Goal: Information Seeking & Learning: Learn about a topic

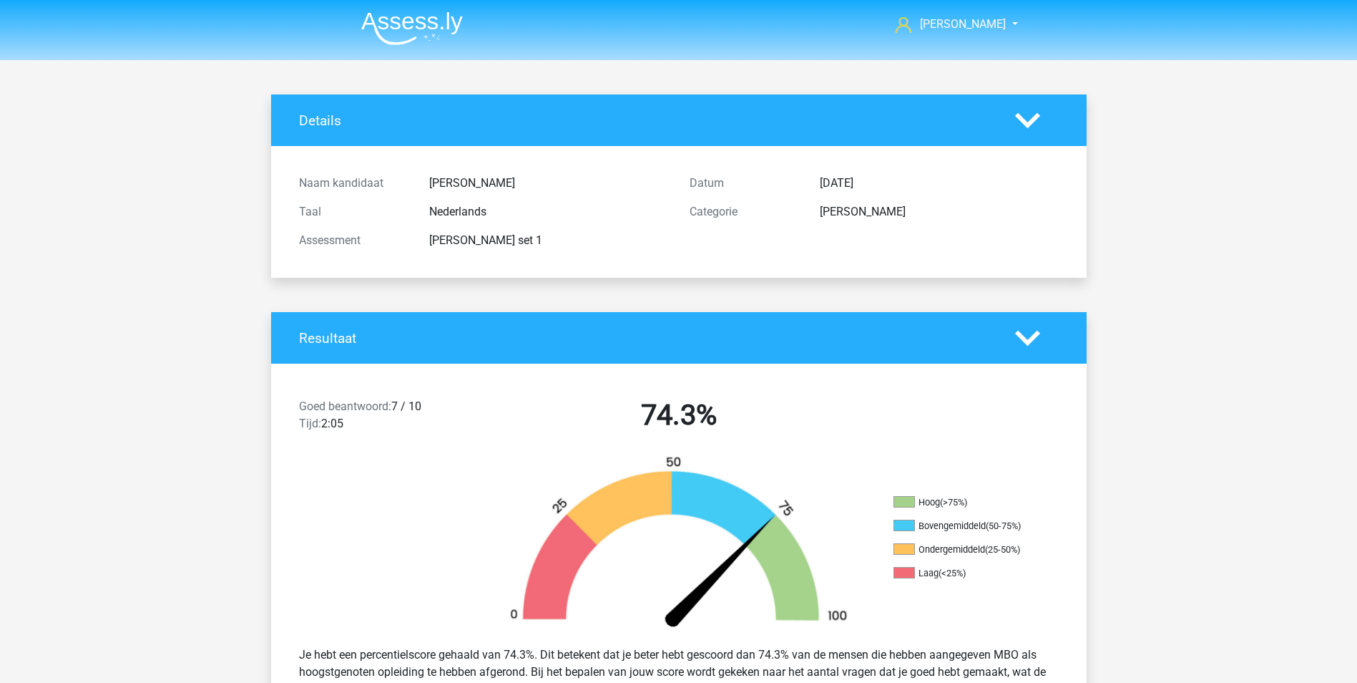
scroll to position [101, 0]
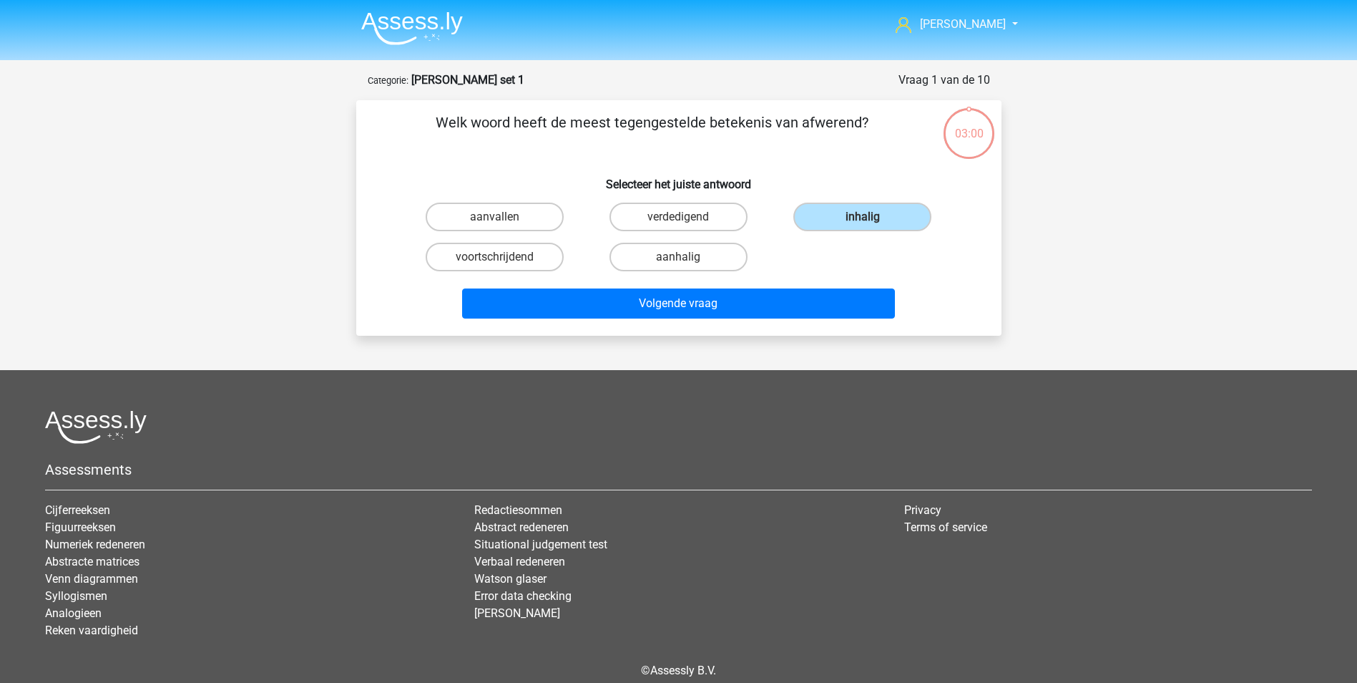
scroll to position [65, 0]
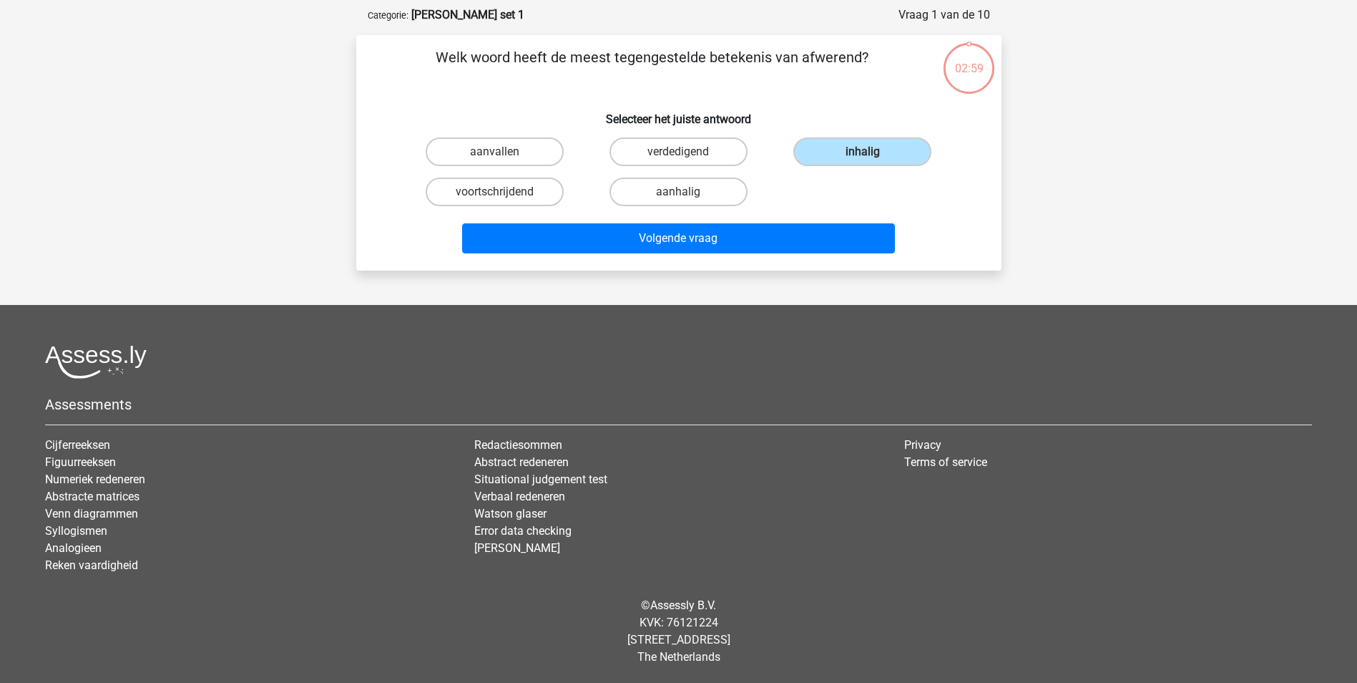
click at [285, 142] on div "jessica maanjes@hotmail.nl Nederlands English" at bounding box center [678, 309] width 1357 height 748
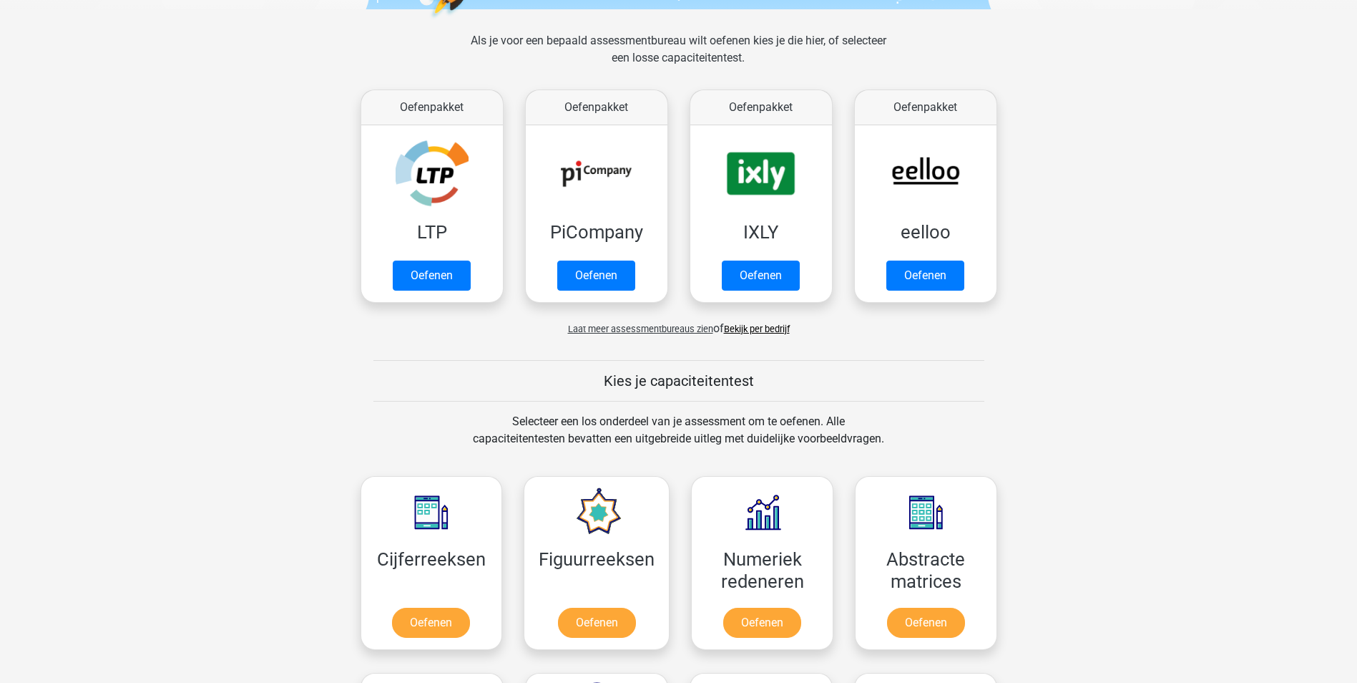
scroll to position [188, 0]
